Goal: Find specific page/section: Find specific page/section

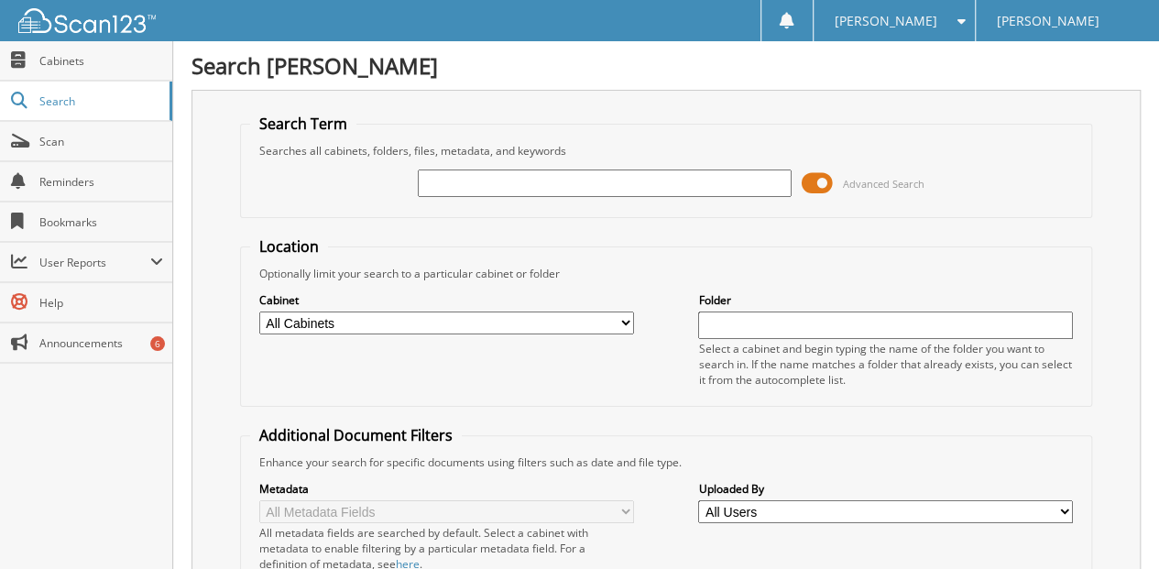
click at [442, 181] on input "text" at bounding box center [605, 183] width 375 height 27
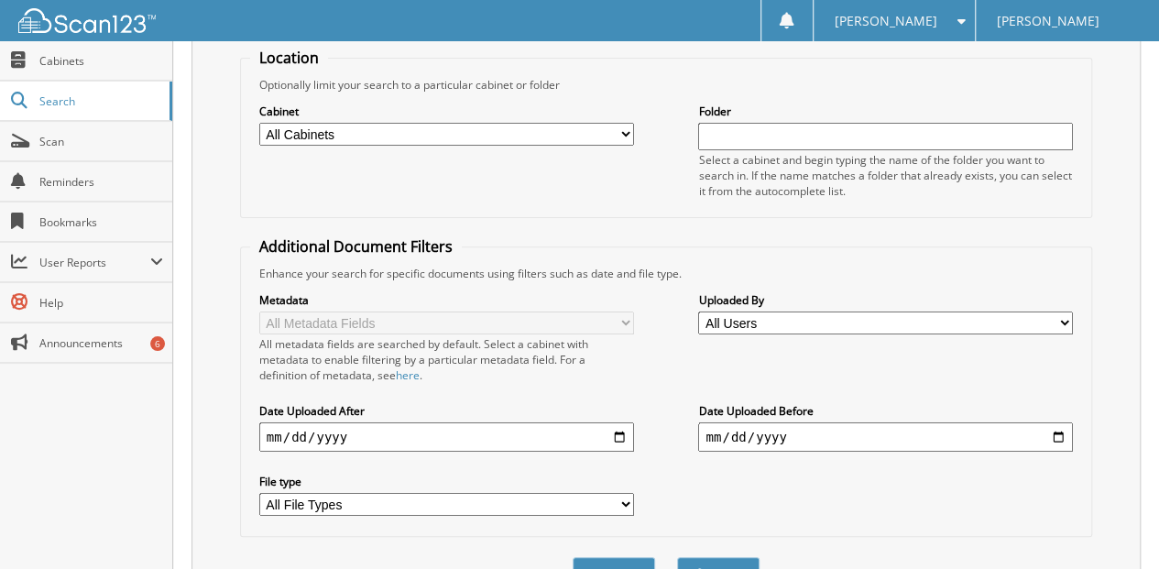
scroll to position [274, 0]
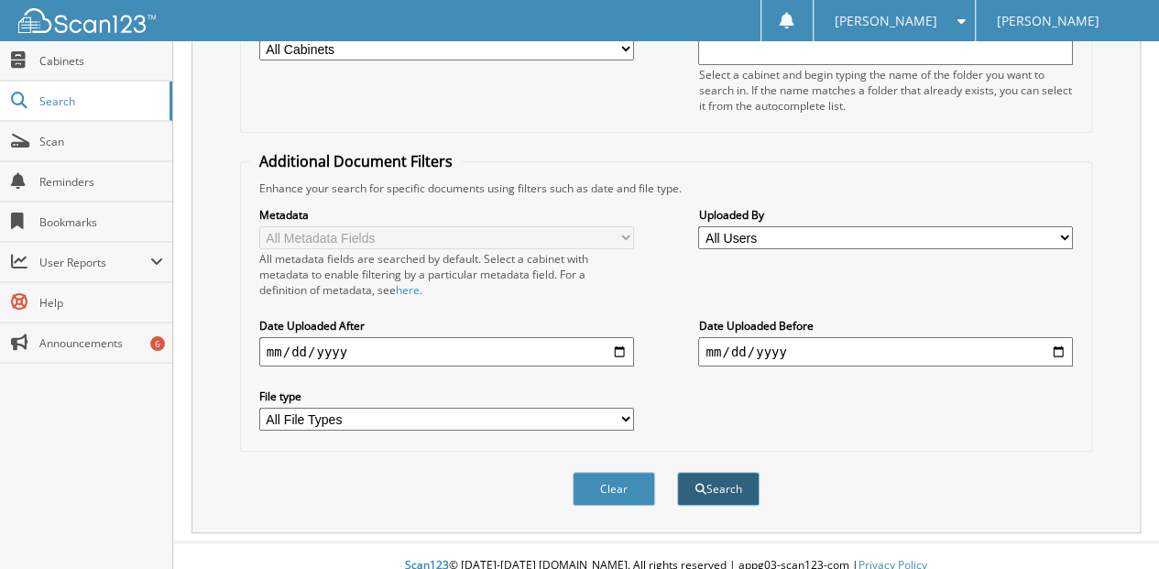
type input "[PERSON_NAME]"
click at [719, 472] on button "Search" at bounding box center [718, 489] width 82 height 34
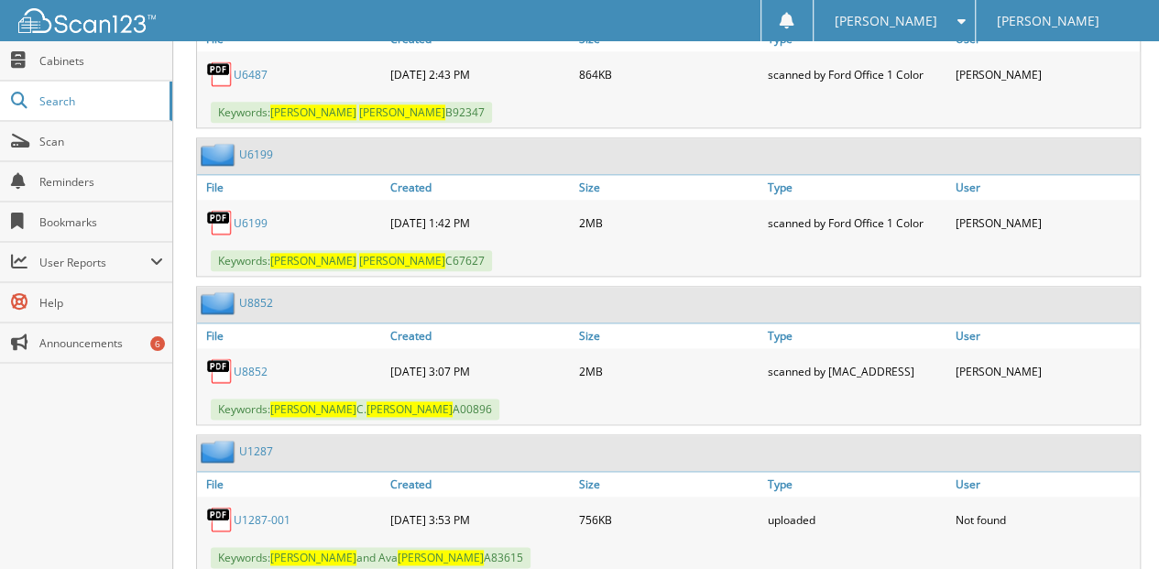
scroll to position [977, 0]
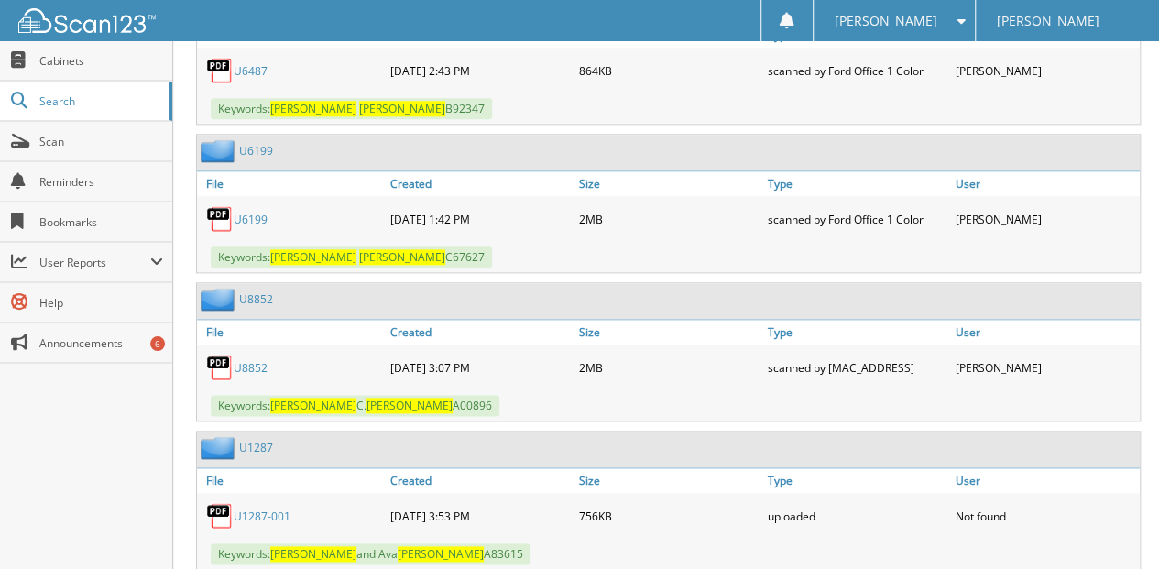
click at [254, 360] on link "U8852" at bounding box center [251, 368] width 34 height 16
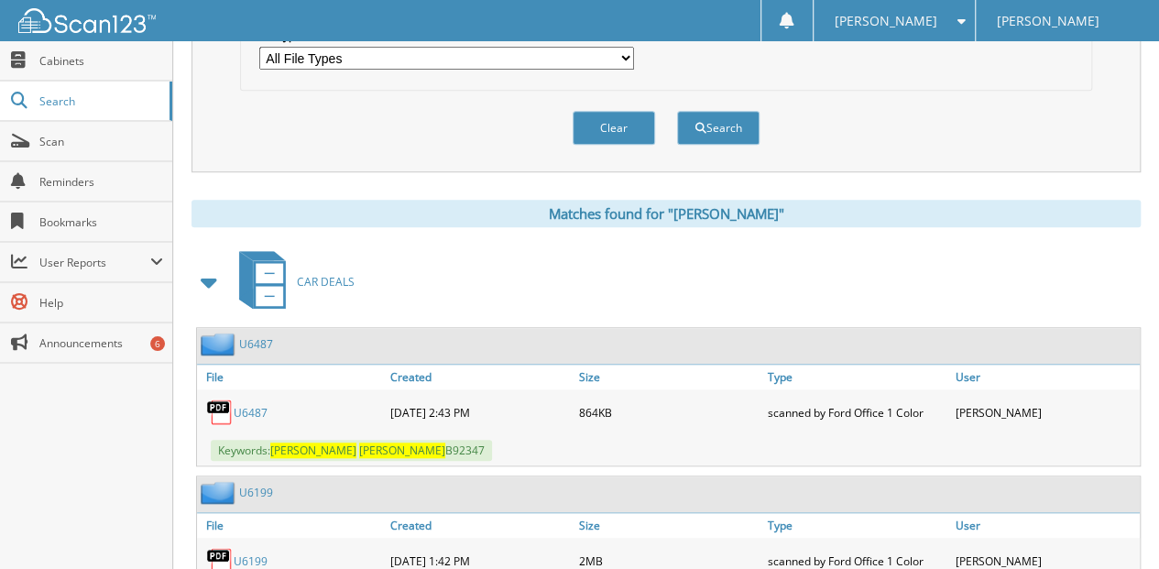
scroll to position [367, 0]
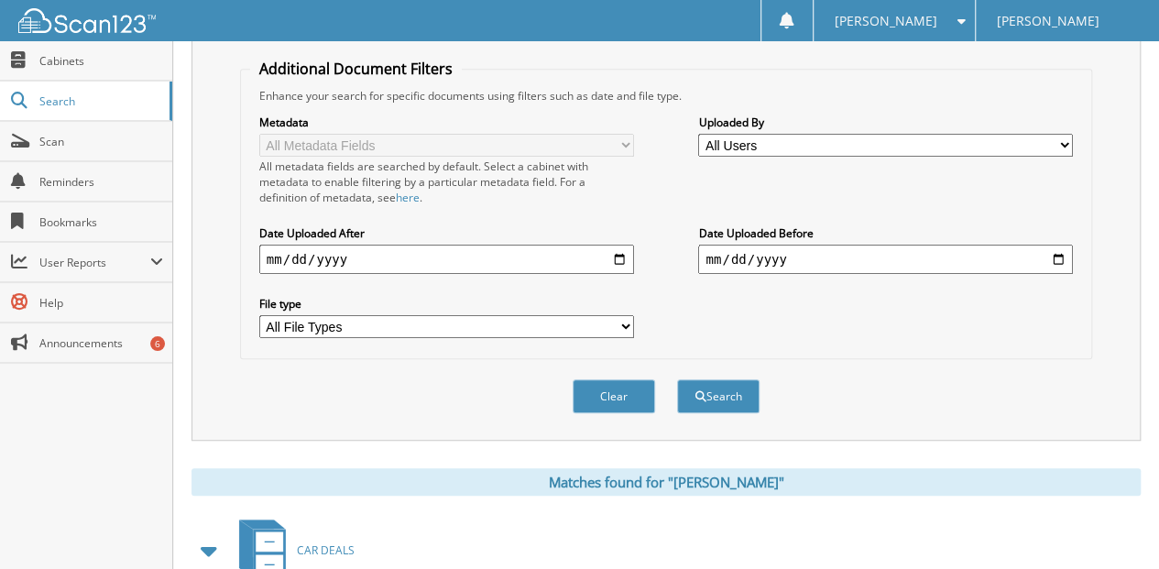
click at [621, 380] on button "Clear" at bounding box center [614, 396] width 82 height 34
